Goal: Find contact information: Find contact information

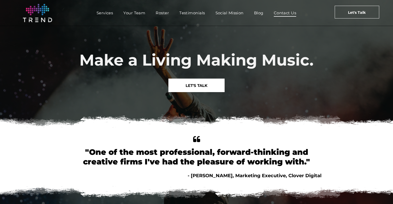
click at [287, 13] on span "Contact Us" at bounding box center [285, 13] width 23 height 8
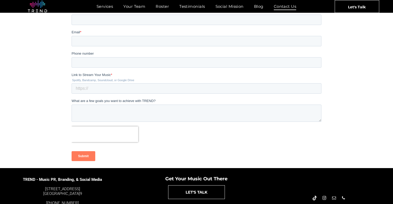
scroll to position [112, 0]
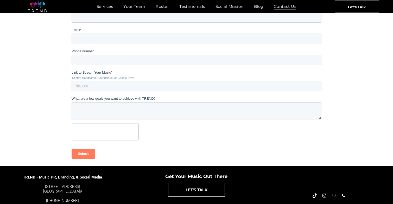
click at [311, 0] on div "Services Your Team Roster Testimonials [DEMOGRAPHIC_DATA] Blog Contact Us" at bounding box center [196, 6] width 257 height 13
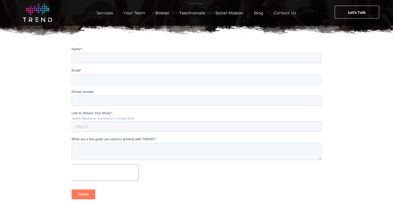
scroll to position [23, 0]
